Goal: Task Accomplishment & Management: Use online tool/utility

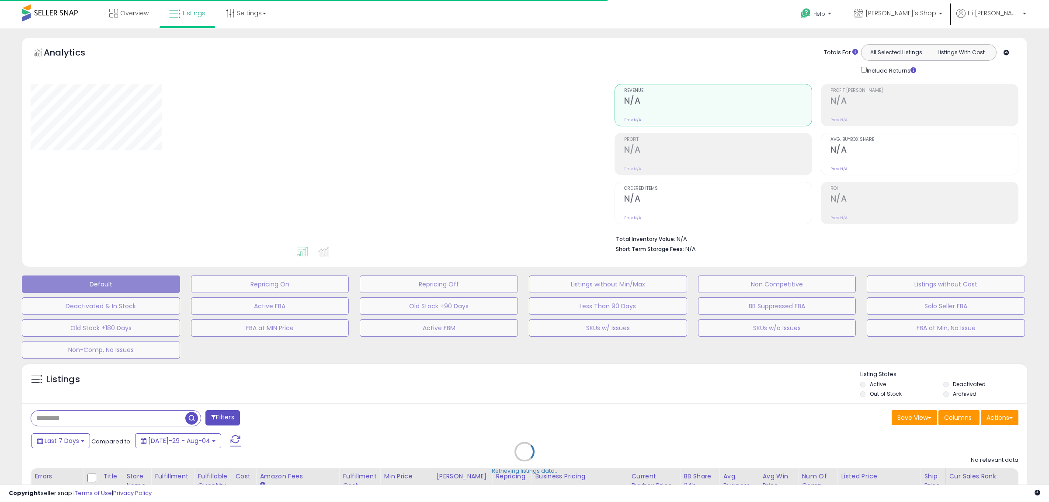
type input "**********"
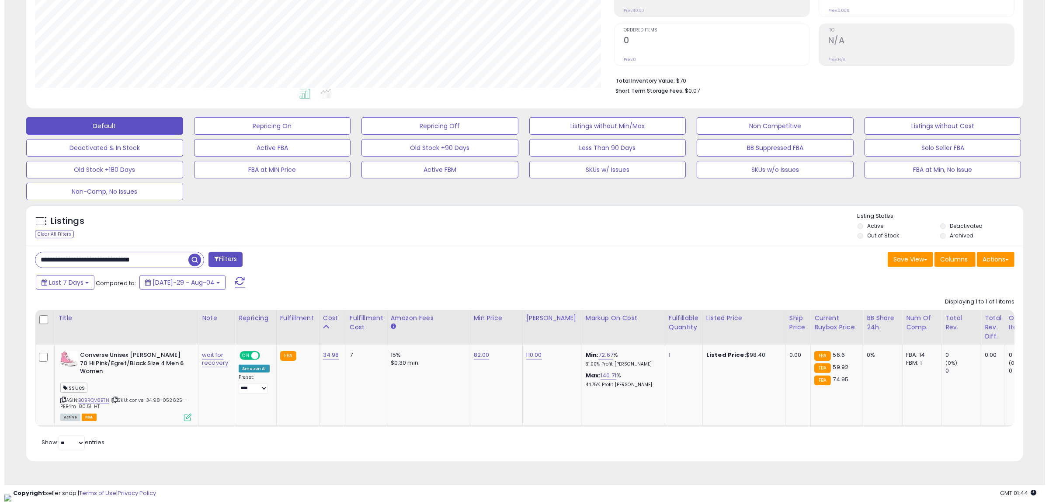
scroll to position [179, 579]
click at [990, 263] on button "Actions" at bounding box center [991, 259] width 38 height 15
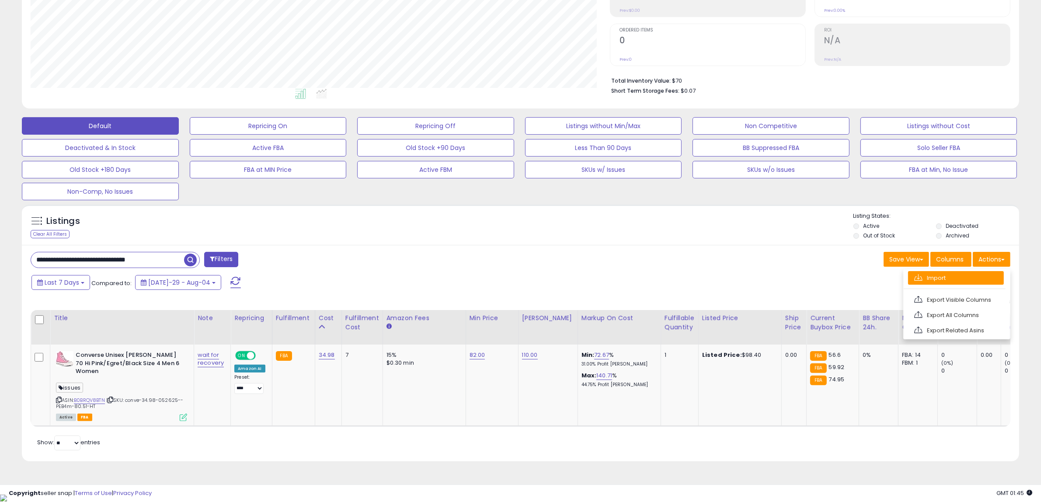
click at [960, 283] on link "Import" at bounding box center [956, 278] width 96 height 14
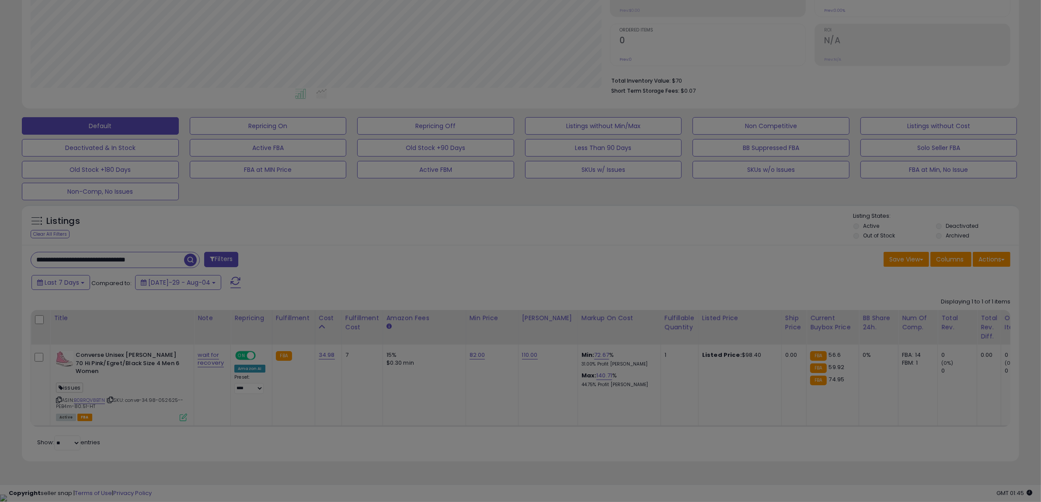
scroll to position [179, 583]
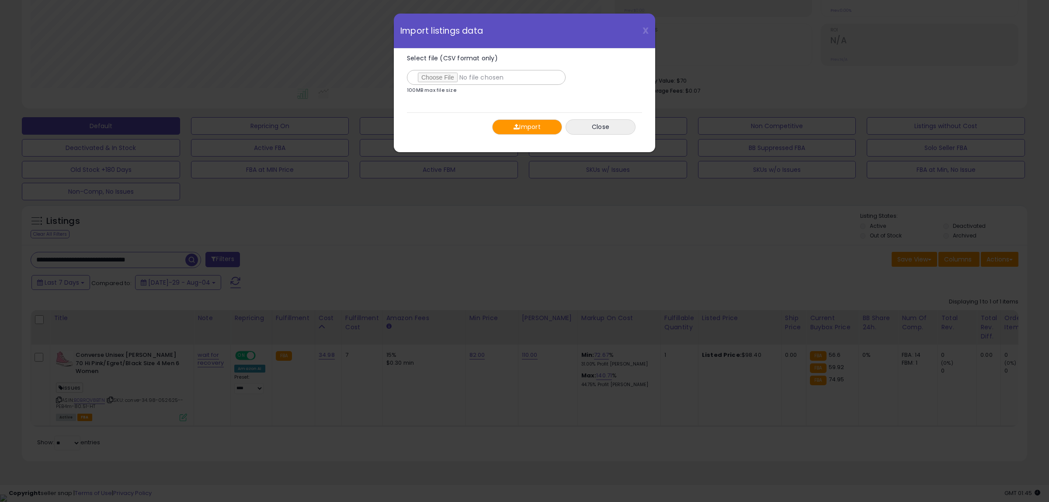
click at [528, 125] on button "Import" at bounding box center [527, 126] width 70 height 15
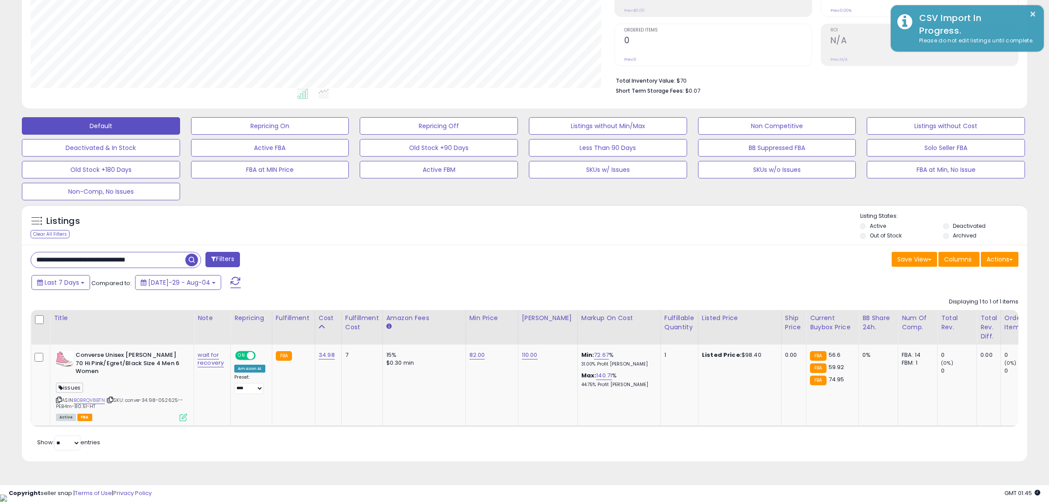
scroll to position [436891, 436491]
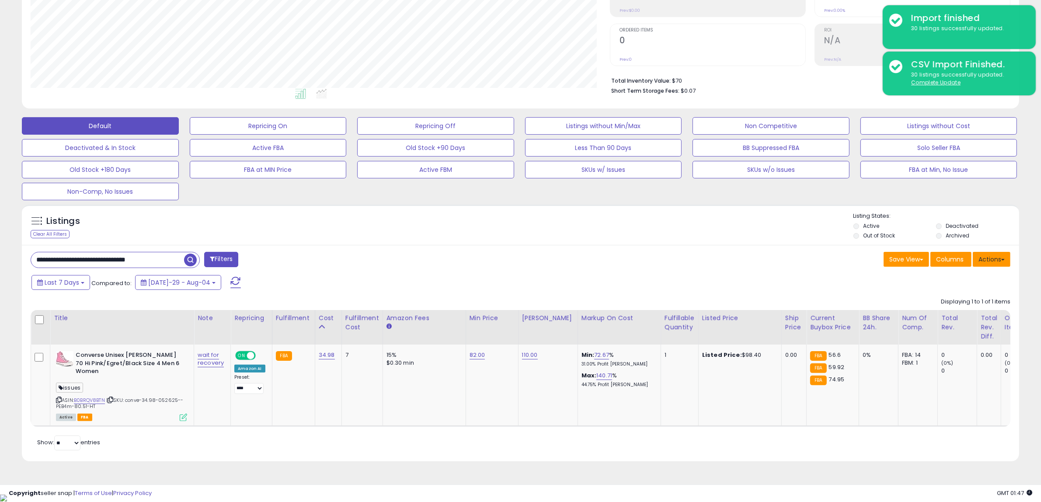
click at [979, 263] on button "Actions" at bounding box center [991, 259] width 38 height 15
click at [953, 277] on link "Import" at bounding box center [956, 278] width 96 height 14
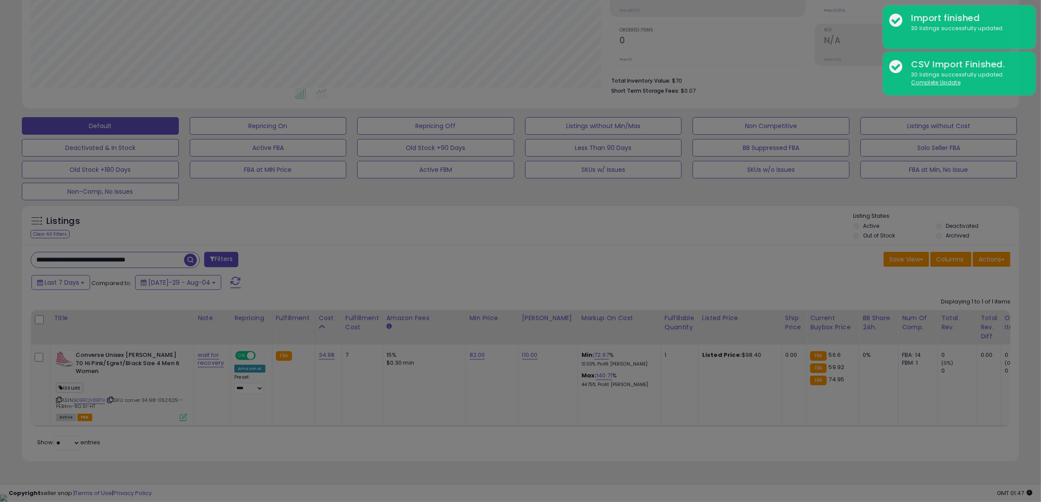
scroll to position [179, 583]
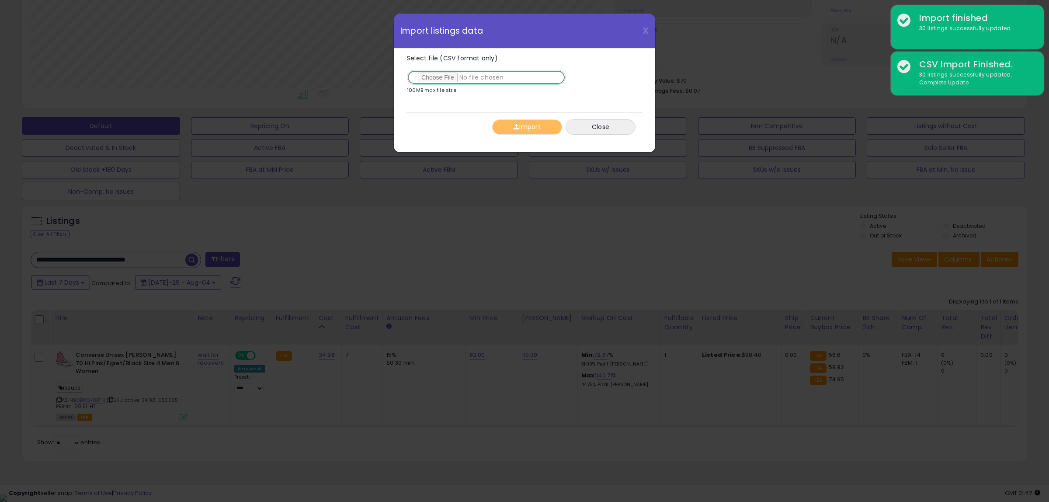
click at [435, 80] on input "Select file (CSV format only)" at bounding box center [486, 77] width 159 height 15
type input "**********"
click at [504, 125] on button "Import" at bounding box center [527, 126] width 70 height 15
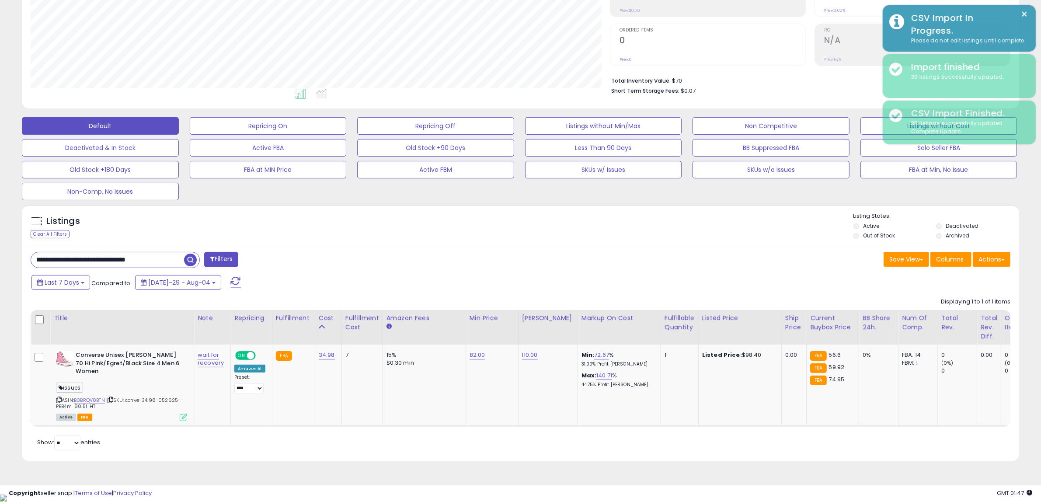
scroll to position [436891, 436491]
